Goal: Register for event/course

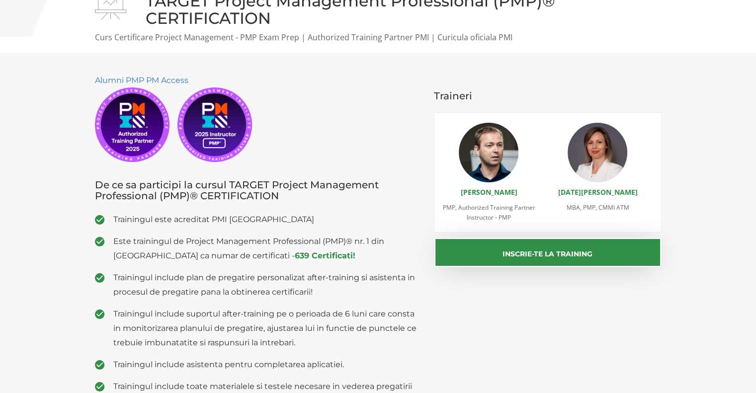
scroll to position [99, 0]
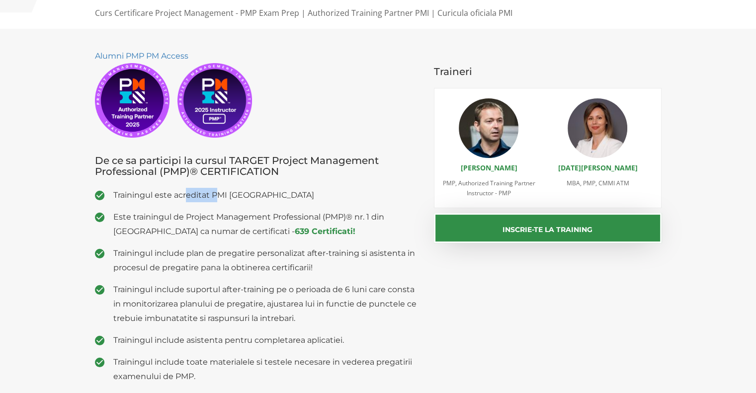
drag, startPoint x: 185, startPoint y: 196, endPoint x: 206, endPoint y: 199, distance: 21.1
click at [221, 196] on span "Trainingul este acreditat PMI USA" at bounding box center [266, 195] width 306 height 14
click at [141, 210] on ul "Trainingul este acreditat PMI USA Este trainingul de Project Management Profess…" at bounding box center [257, 304] width 325 height 232
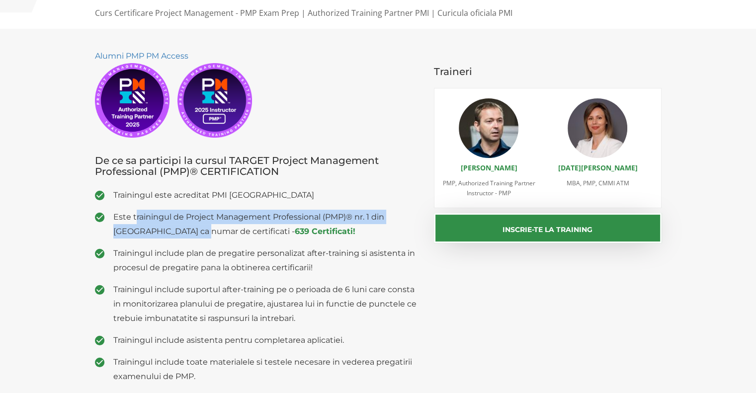
drag, startPoint x: 136, startPoint y: 220, endPoint x: 209, endPoint y: 230, distance: 74.3
click at [209, 230] on span "Este trainingul de Project Management Professional (PMP)® nr. 1 din Romania ca …" at bounding box center [266, 224] width 306 height 29
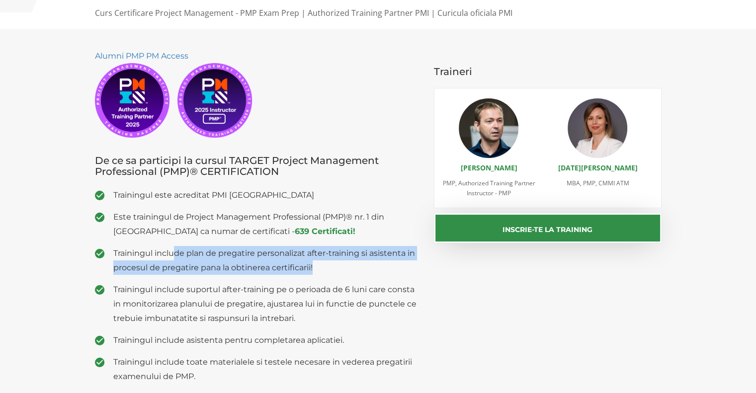
drag, startPoint x: 175, startPoint y: 253, endPoint x: 352, endPoint y: 266, distance: 178.0
click at [352, 266] on span "Trainingul include plan de pregatire personalizat after-training si asistenta i…" at bounding box center [266, 260] width 306 height 29
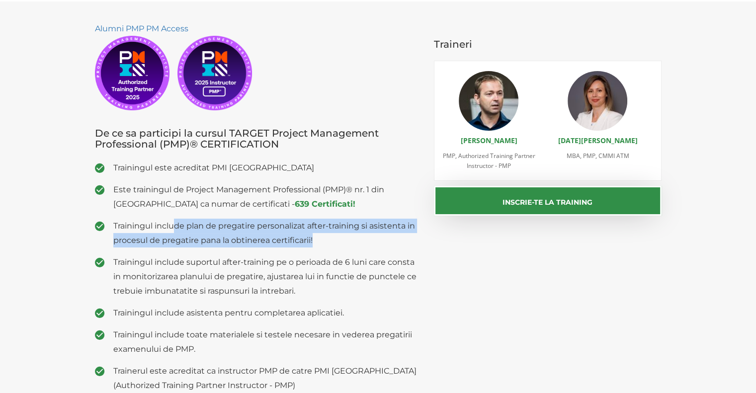
scroll to position [149, 0]
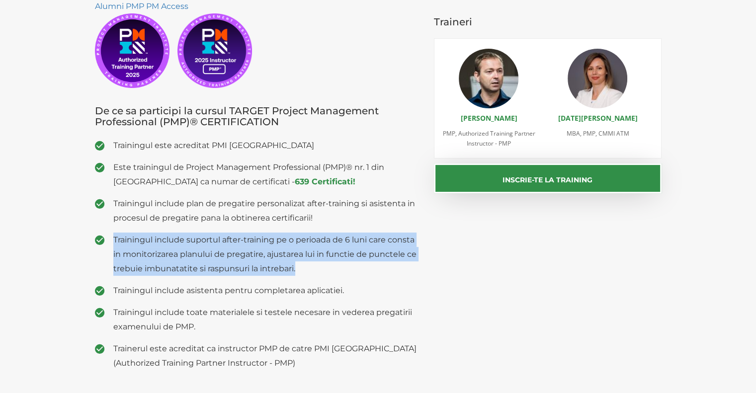
drag, startPoint x: 112, startPoint y: 234, endPoint x: 324, endPoint y: 269, distance: 215.1
click at [324, 269] on li "Trainingul include suportul after-training pe o perioada de 6 luni care consta …" at bounding box center [257, 254] width 325 height 43
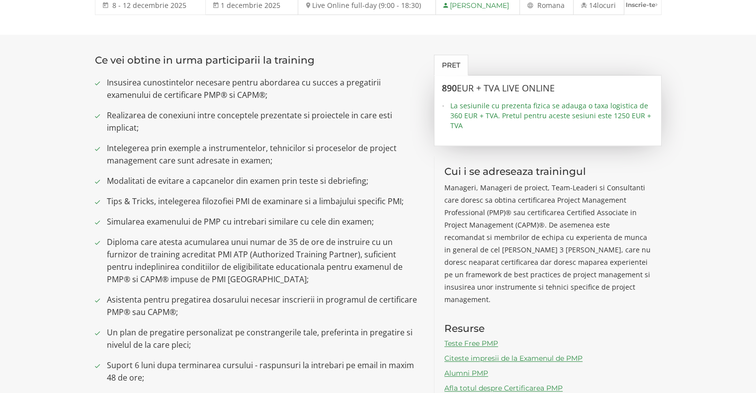
scroll to position [646, 0]
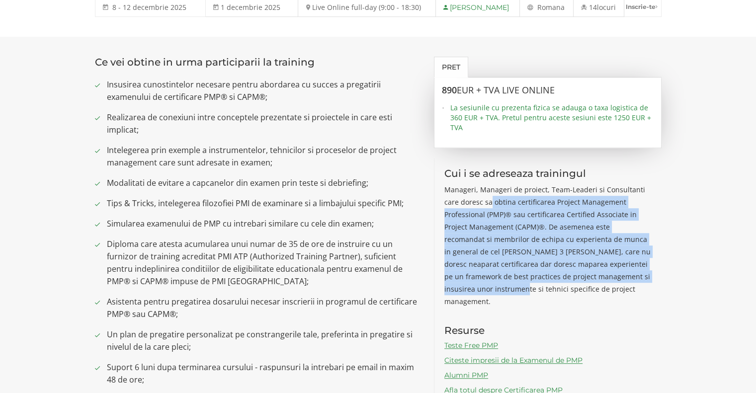
drag, startPoint x: 497, startPoint y: 204, endPoint x: 643, endPoint y: 280, distance: 165.2
click at [643, 280] on p "Manageri, Manageri de proiect, Team-Leaderi si Consultanti care doresc sa obtin…" at bounding box center [548, 245] width 207 height 124
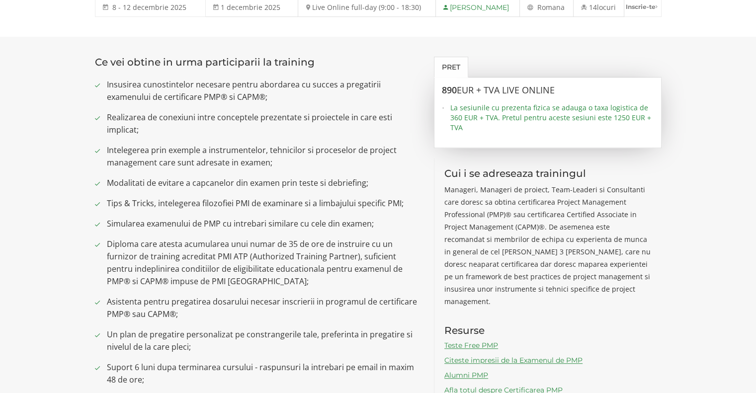
click at [559, 297] on div "Cui i se adreseaza trainingul Manageri, Manageri de proiect, Team-Leaderi si Co…" at bounding box center [548, 284] width 228 height 252
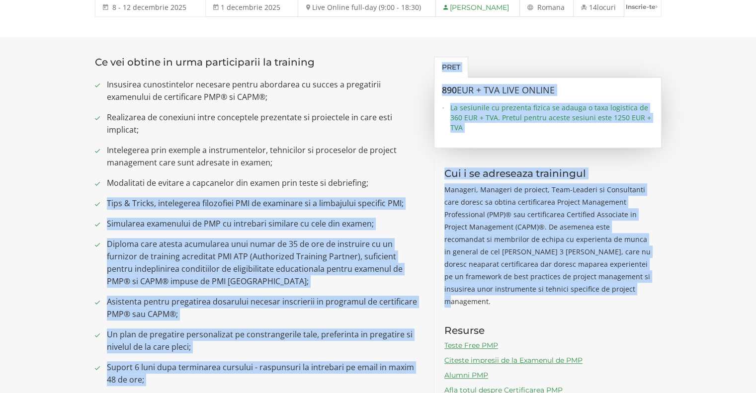
drag, startPoint x: 558, startPoint y: 290, endPoint x: 428, endPoint y: 174, distance: 174.3
click at [426, 175] on div "Ce vei obtine in urma participarii la training Insusirea cunostintelor necesare…" at bounding box center [379, 271] width 582 height 428
click at [572, 286] on p "Manageri, Manageri de proiect, Team-Leaderi si Consultanti care doresc sa obtin…" at bounding box center [548, 245] width 207 height 124
click at [559, 293] on p "Manageri, Manageri de proiect, Team-Leaderi si Consultanti care doresc sa obtin…" at bounding box center [548, 245] width 207 height 124
click at [435, 183] on div "Cui i se adreseaza trainingul Manageri, Manageri de proiect, Team-Leaderi si Co…" at bounding box center [548, 284] width 228 height 252
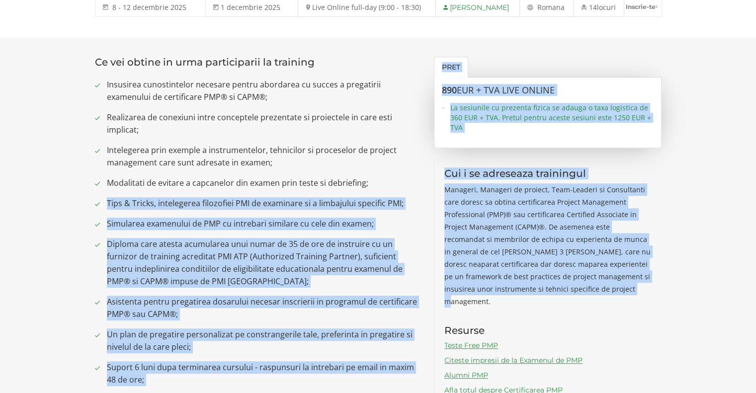
click at [441, 170] on div "Cui i se adreseaza trainingul Manageri, Manageri de proiect, Team-Leaderi si Co…" at bounding box center [548, 284] width 228 height 252
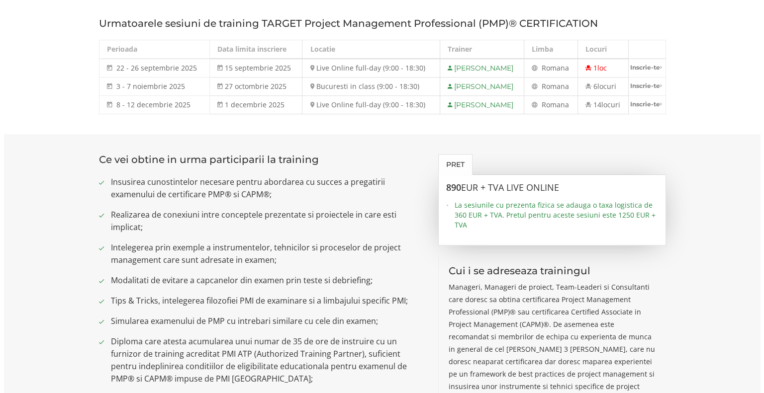
scroll to position [547, 0]
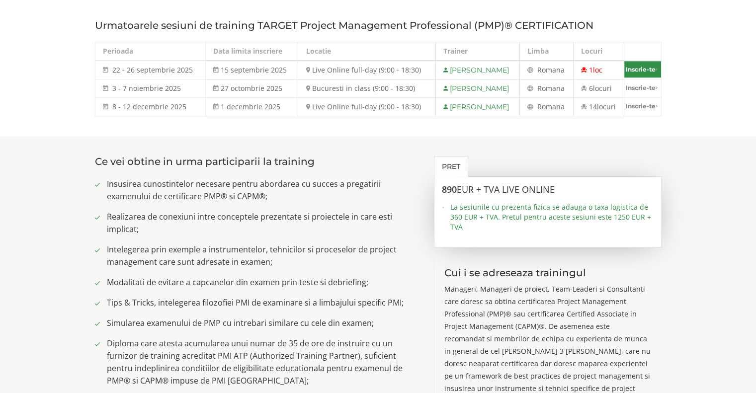
click at [642, 68] on link "Inscrie-te" at bounding box center [643, 69] width 37 height 16
select select "Live Online full-day (9:00 - 18:30) - 22 septembrie - 26 septembrie 2025"
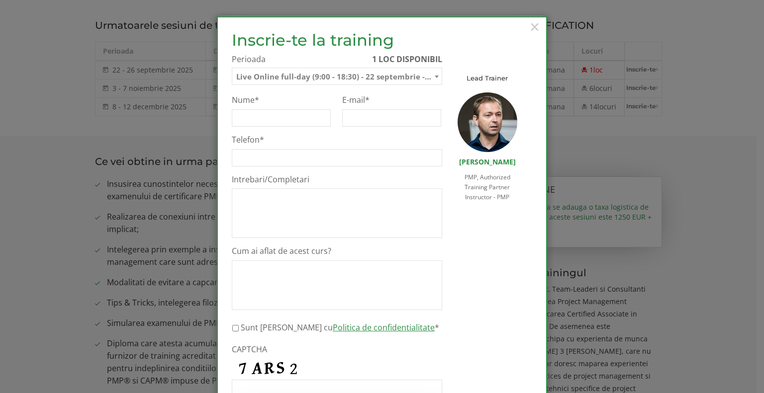
click at [432, 75] on span at bounding box center [437, 76] width 10 height 13
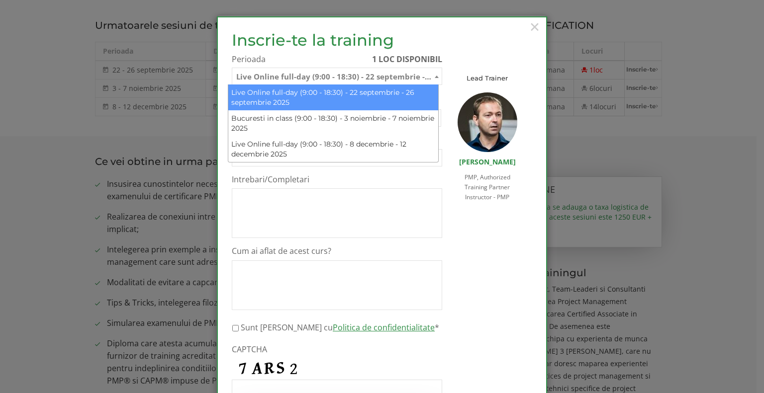
click at [432, 75] on span at bounding box center [437, 76] width 10 height 13
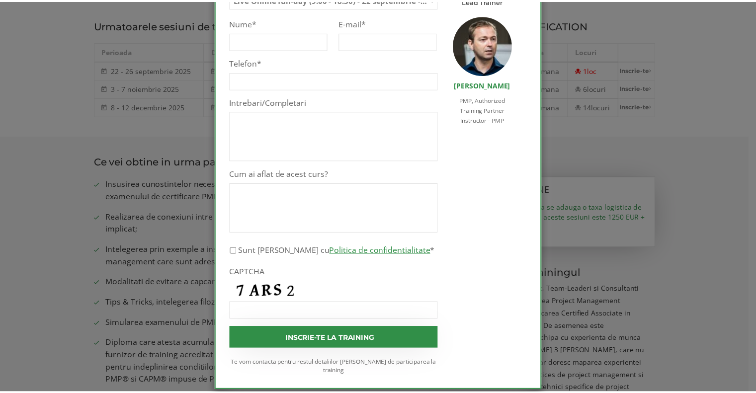
scroll to position [82, 0]
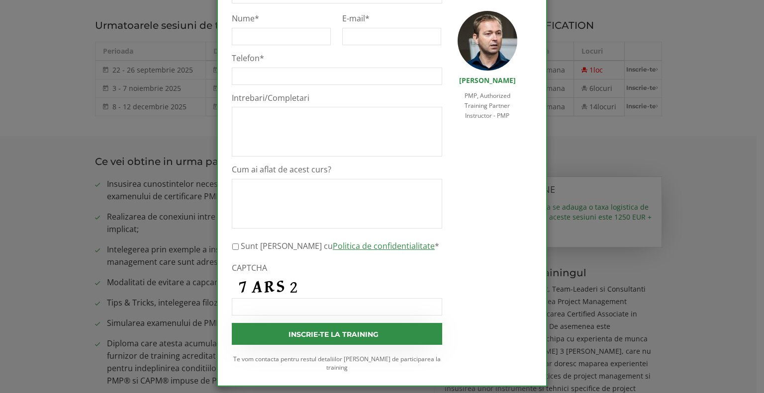
click at [680, 246] on div "× Inscrie-te la training Inscrie-te pe lista de asteptare Te rugam sa completez…" at bounding box center [382, 196] width 764 height 393
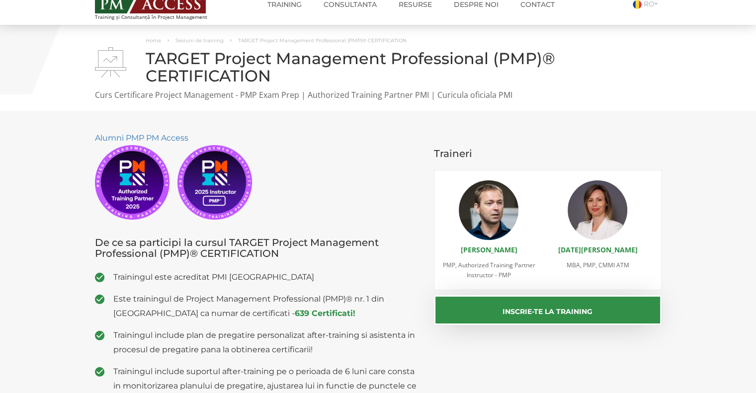
scroll to position [0, 0]
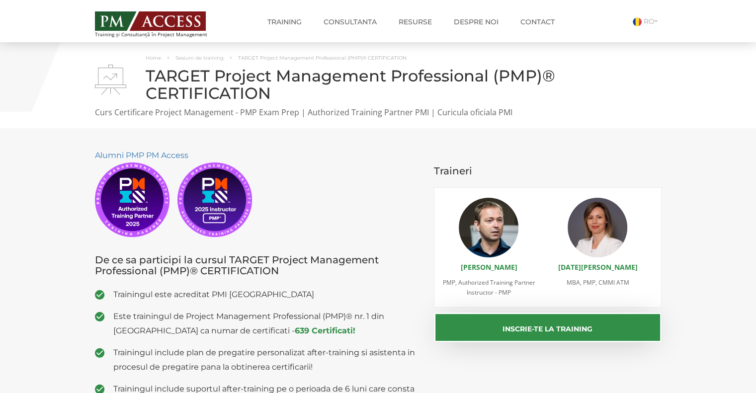
click at [493, 220] on img at bounding box center [489, 228] width 60 height 60
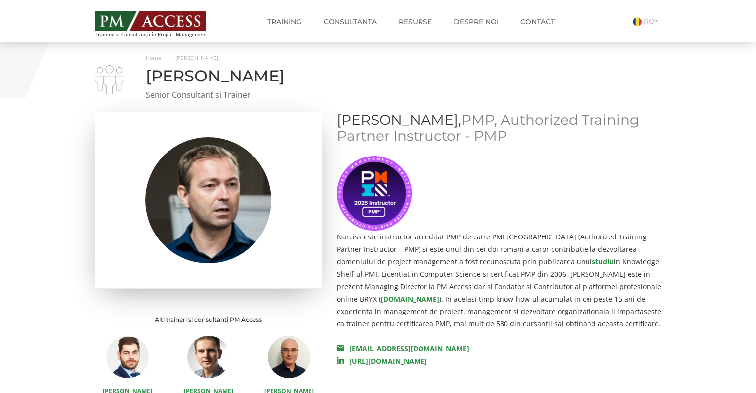
click at [168, 20] on img at bounding box center [150, 20] width 111 height 19
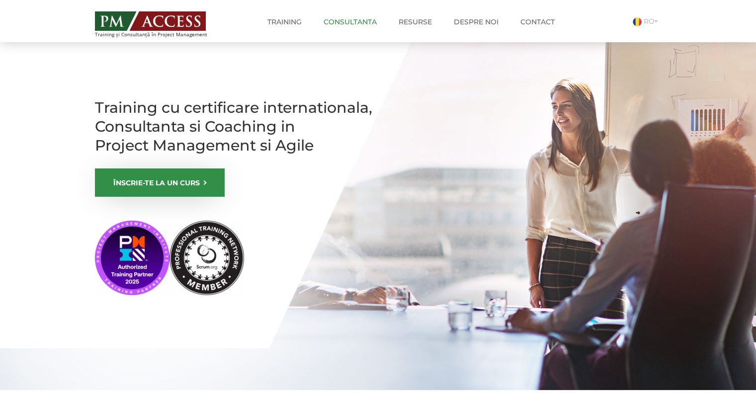
click at [340, 22] on link "Consultanta" at bounding box center [350, 22] width 68 height 20
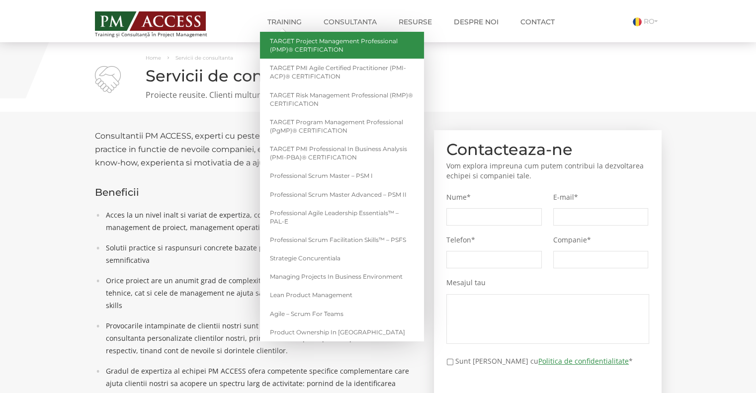
click at [331, 47] on link "TARGET Project Management Professional (PMP)® CERTIFICATION" at bounding box center [342, 45] width 164 height 27
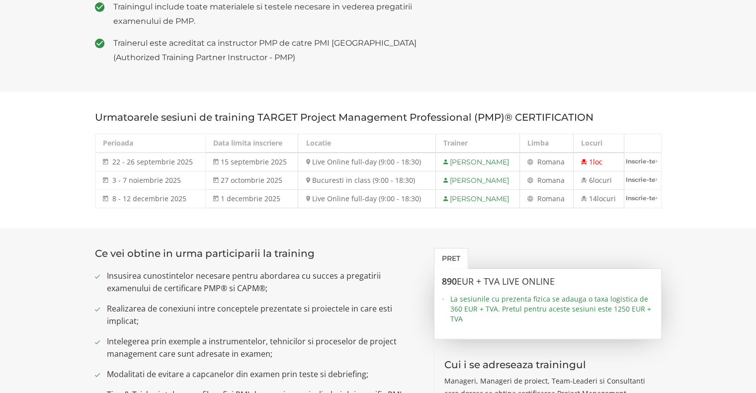
scroll to position [497, 0]
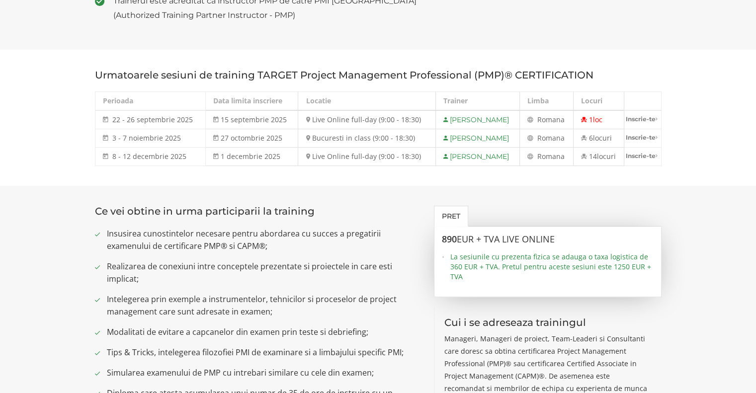
click at [451, 253] on span "La sesiunile cu prezenta fizica se adauga o taxa logistica de 360 EUR + TVA. Pr…" at bounding box center [552, 267] width 203 height 30
drag, startPoint x: 459, startPoint y: 241, endPoint x: 557, endPoint y: 242, distance: 97.5
click at [557, 242] on h3 "890 EUR + TVA LIVE ONLINE" at bounding box center [548, 240] width 212 height 10
click at [528, 260] on span "La sesiunile cu prezenta fizica se adauga o taxa logistica de 360 EUR + TVA. Pr…" at bounding box center [552, 267] width 203 height 30
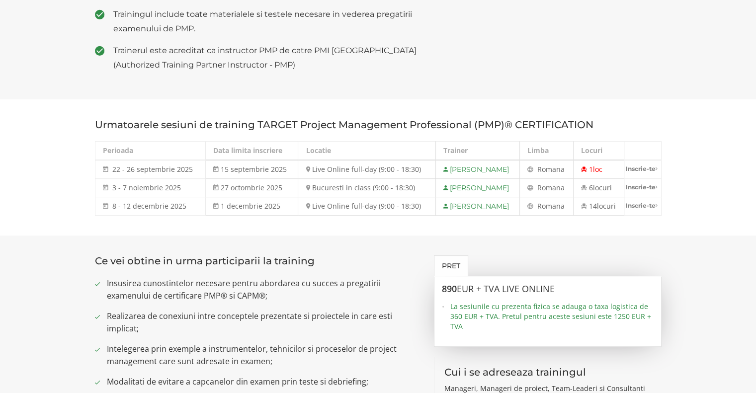
click at [636, 169] on link "Inscrie-te" at bounding box center [643, 169] width 37 height 16
select select "Live Online full-day (9:00 - 18:30) - 22 septembrie - 26 septembrie 2025"
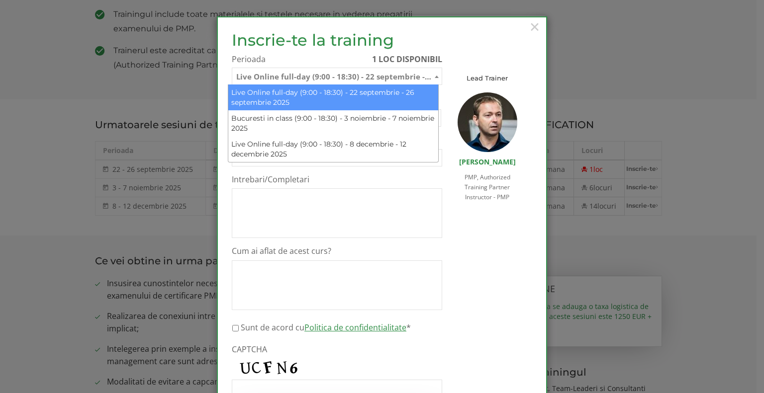
click at [432, 73] on span at bounding box center [437, 76] width 10 height 13
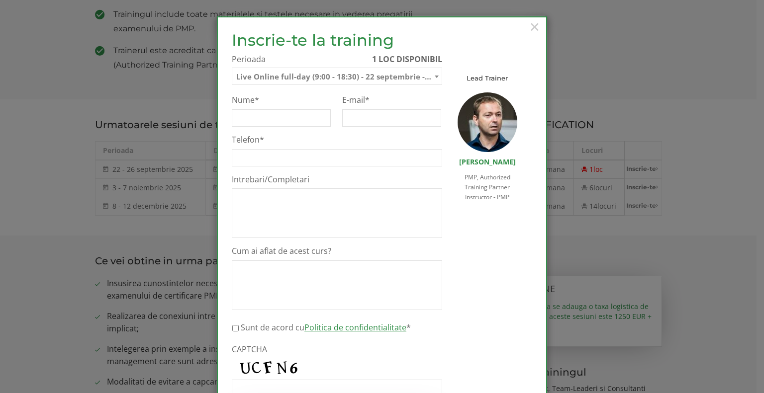
click at [449, 235] on div "Inscrie-te la training Inscrie-te pe lista de asteptare Te rugam sa completezi …" at bounding box center [374, 238] width 300 height 414
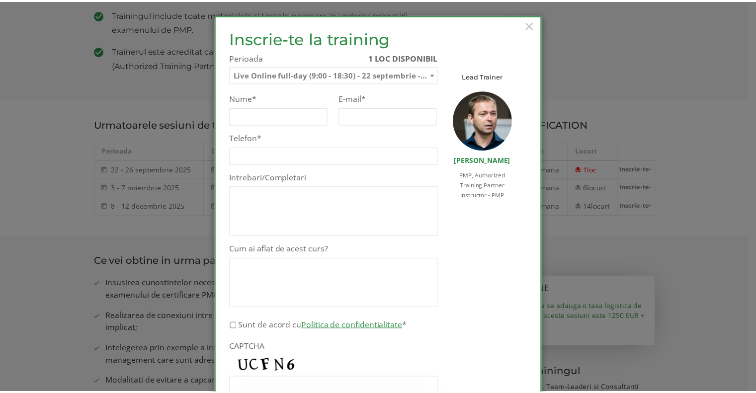
scroll to position [0, 0]
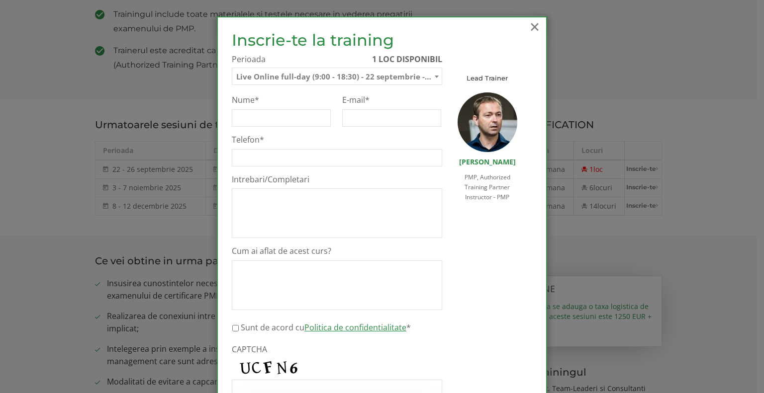
click at [529, 21] on span "×" at bounding box center [534, 26] width 13 height 27
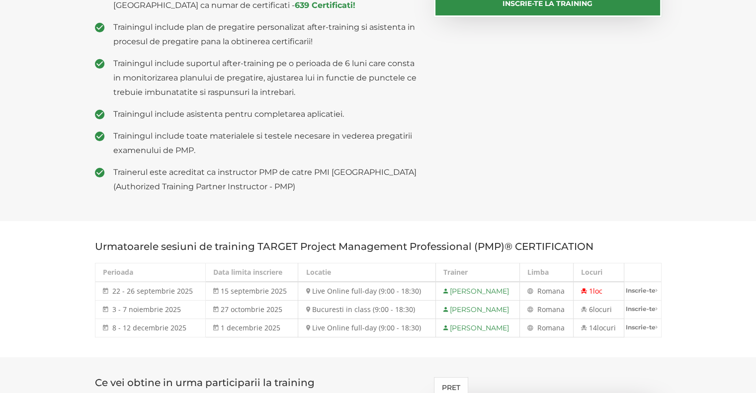
scroll to position [199, 0]
